Goal: Find specific page/section: Find specific page/section

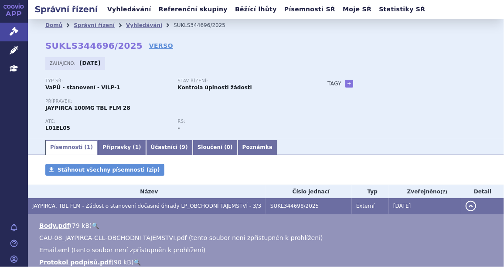
scroll to position [66, 0]
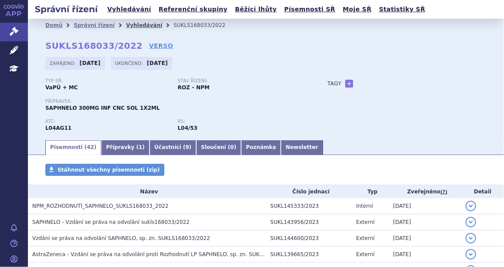
click at [126, 25] on link "Vyhledávání" at bounding box center [144, 25] width 36 height 6
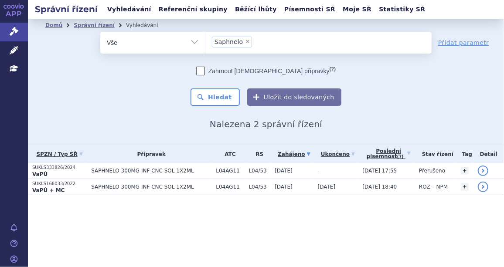
click at [113, 175] on td "SAPHNELO 300MG INF CNC SOL 1X2ML" at bounding box center [149, 171] width 125 height 16
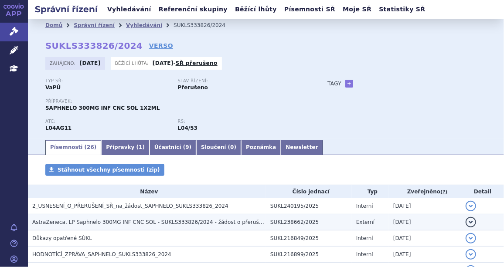
scroll to position [39, 0]
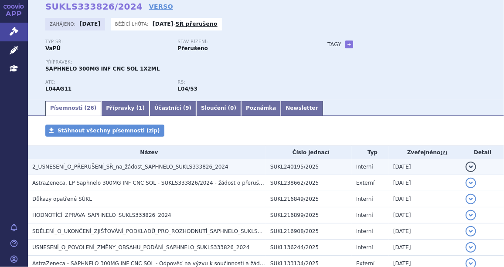
click at [150, 168] on span "2_USNESENÍ_O_PŘERUŠENÍ_SŘ_na_žádost_SAPHNELO_SUKLS333826_2024" at bounding box center [130, 167] width 196 height 6
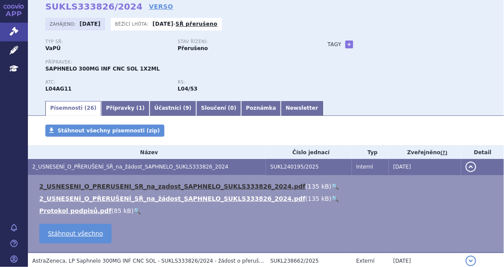
click at [142, 186] on link "2_USNESENI_O_PRERUSENI_SR_na_zadost_SAPHNELO_SUKLS333826_2024.pdf" at bounding box center [172, 186] width 266 height 7
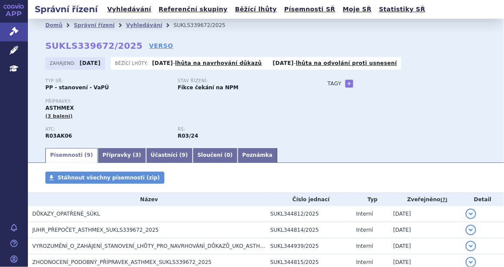
scroll to position [184, 0]
